Goal: Task Accomplishment & Management: Manage account settings

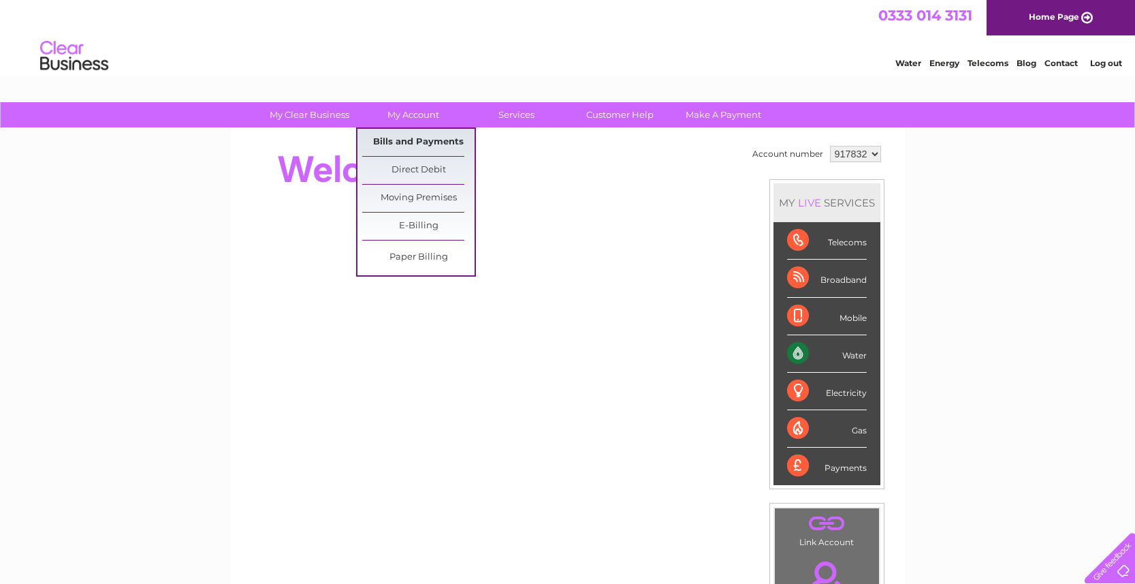
click at [396, 136] on link "Bills and Payments" at bounding box center [418, 142] width 112 height 27
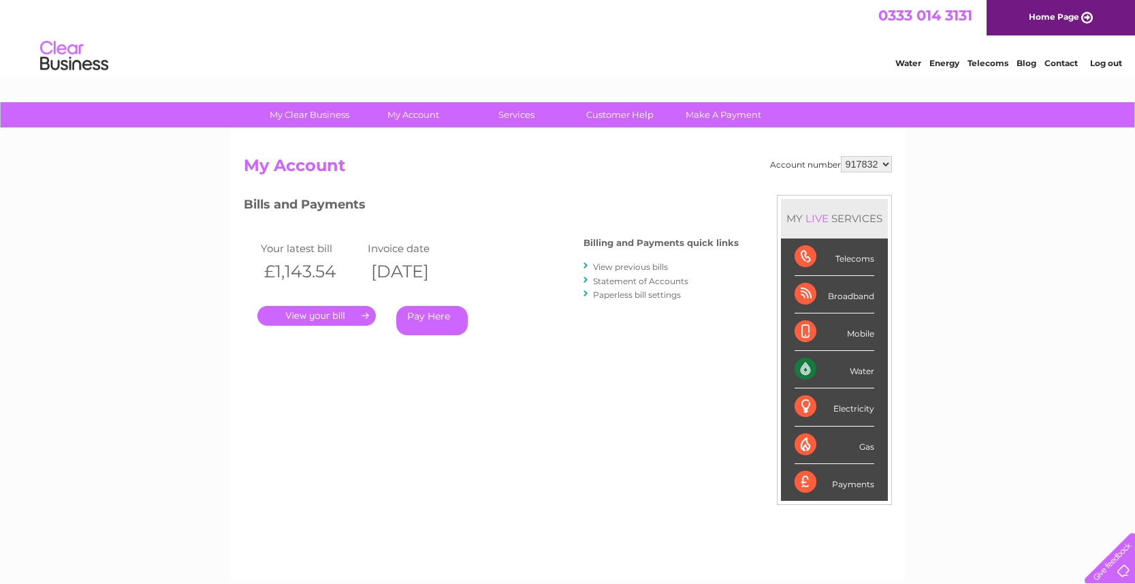
click at [338, 315] on link "." at bounding box center [316, 316] width 118 height 20
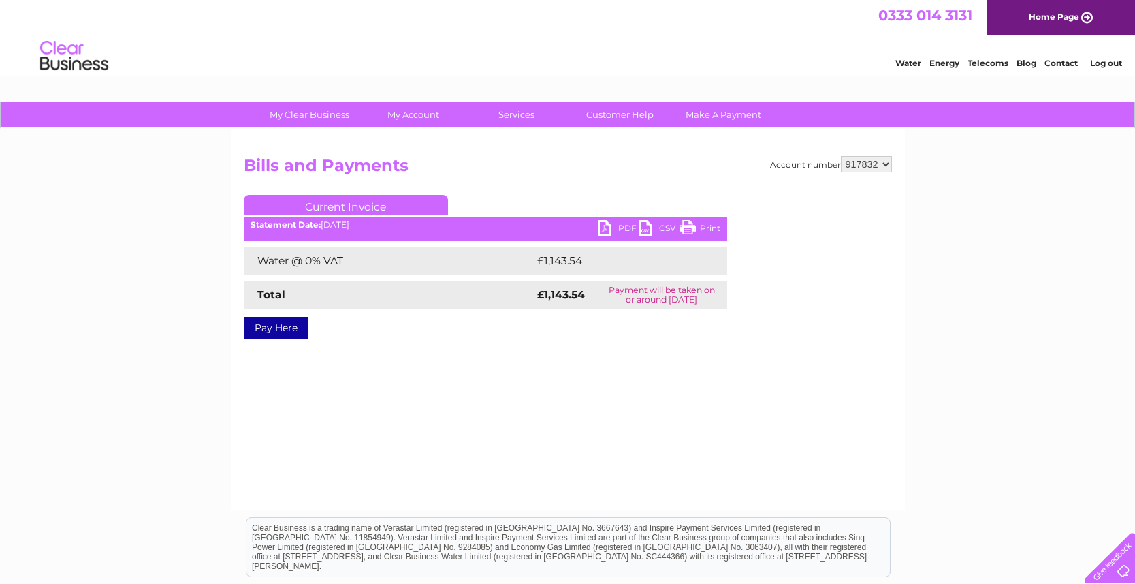
click at [624, 228] on link "PDF" at bounding box center [618, 230] width 41 height 20
